Goal: Register for event/course

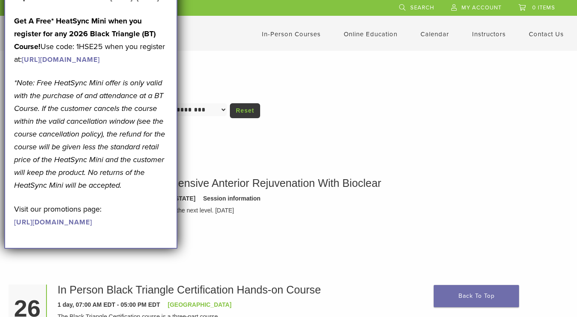
click at [380, 119] on form "**********" at bounding box center [289, 111] width 560 height 17
click at [58, 36] on strong "Get A Free* HeatSync Mini when you register for any 2026 Black Triangle (BT) Co…" at bounding box center [85, 33] width 142 height 35
drag, startPoint x: 104, startPoint y: 9, endPoint x: 120, endPoint y: 24, distance: 21.7
click at [120, 24] on div "September Promotion! Valid September 1–30, 2025. Get A Free* HeatSync Mini when…" at bounding box center [90, 109] width 153 height 237
click at [68, 226] on link "[URL][DOMAIN_NAME]" at bounding box center [53, 222] width 78 height 9
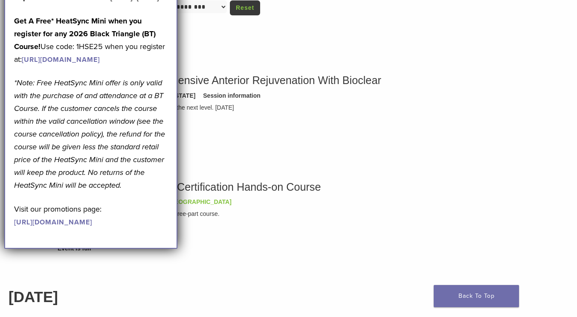
scroll to position [105, 0]
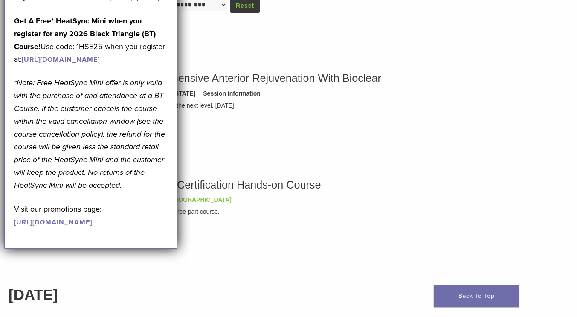
click at [248, 8] on link "Reset" at bounding box center [245, 5] width 30 height 15
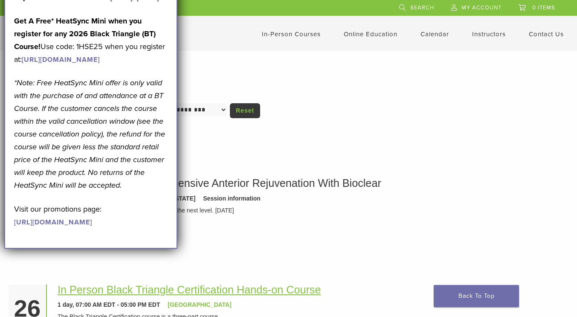
click at [278, 284] on link "In Person Black Triangle Certification Hands-on Course" at bounding box center [189, 289] width 263 height 12
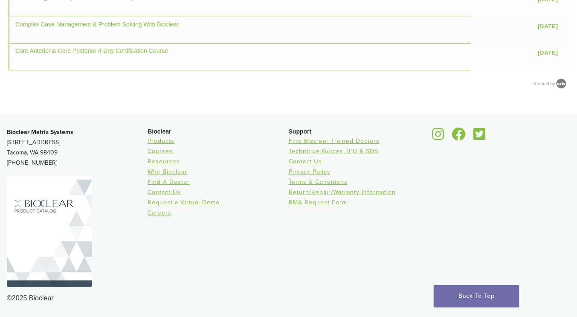
scroll to position [705, 0]
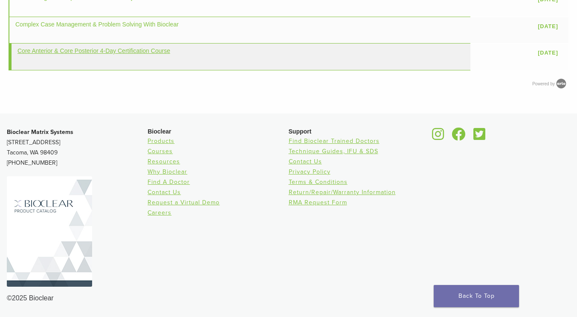
click at [37, 54] on link "Core Anterior & Core Posterior 4-Day Certification Course" at bounding box center [93, 50] width 153 height 7
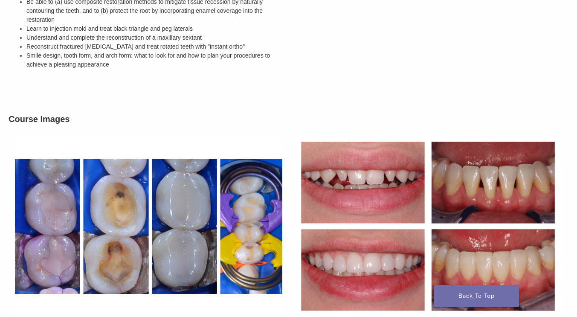
scroll to position [410, 0]
